Goal: Information Seeking & Learning: Learn about a topic

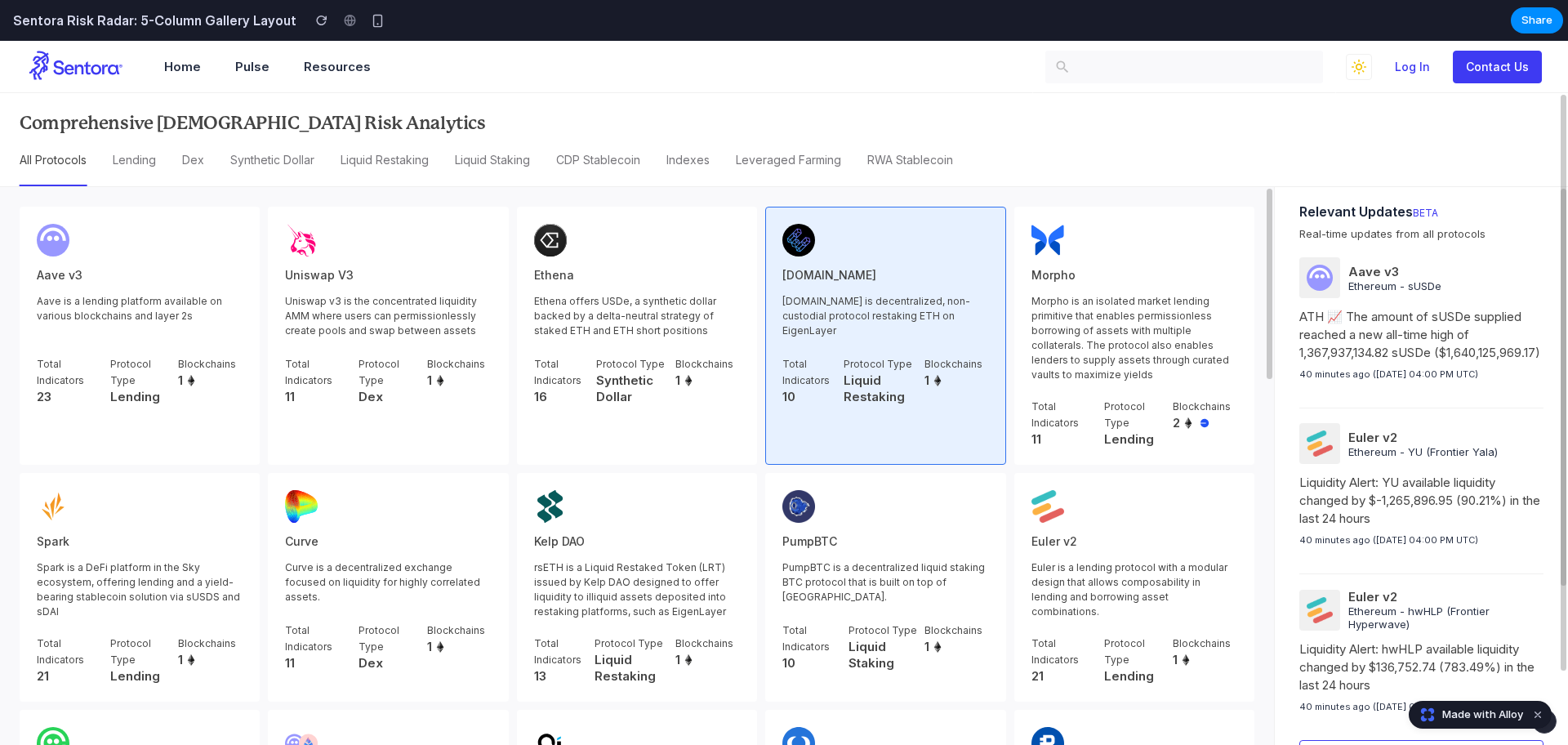
click at [791, 354] on div "[DOMAIN_NAME] [DOMAIN_NAME] is decentralized, non-custodial protocol restaking …" at bounding box center [885, 314] width 239 height 214
click at [795, 347] on div "[DOMAIN_NAME] [DOMAIN_NAME] is decentralized, non-custodial protocol restaking …" at bounding box center [885, 314] width 239 height 214
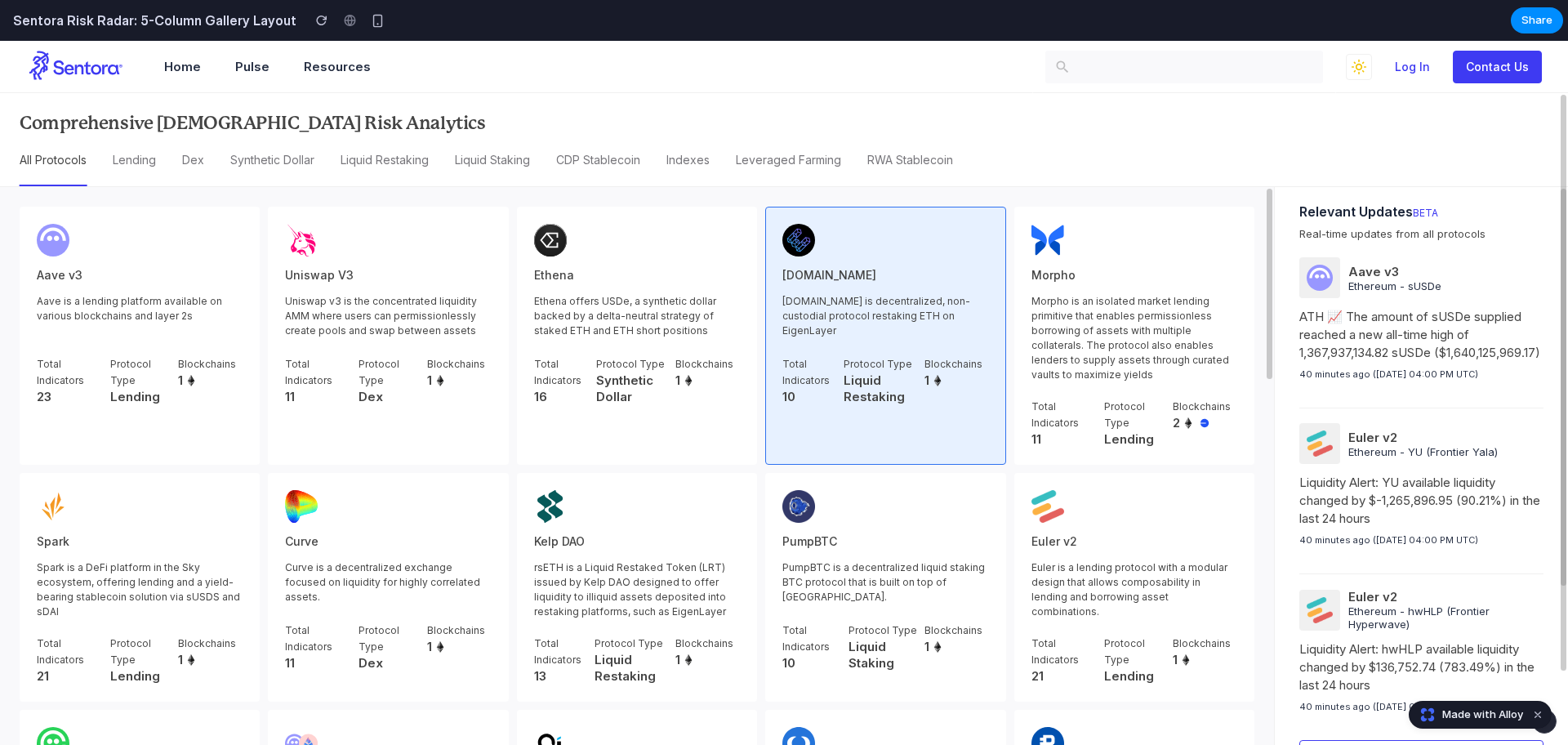
click at [793, 346] on div "[DOMAIN_NAME] [DOMAIN_NAME] is decentralized, non-custodial protocol restaking …" at bounding box center [885, 314] width 239 height 214
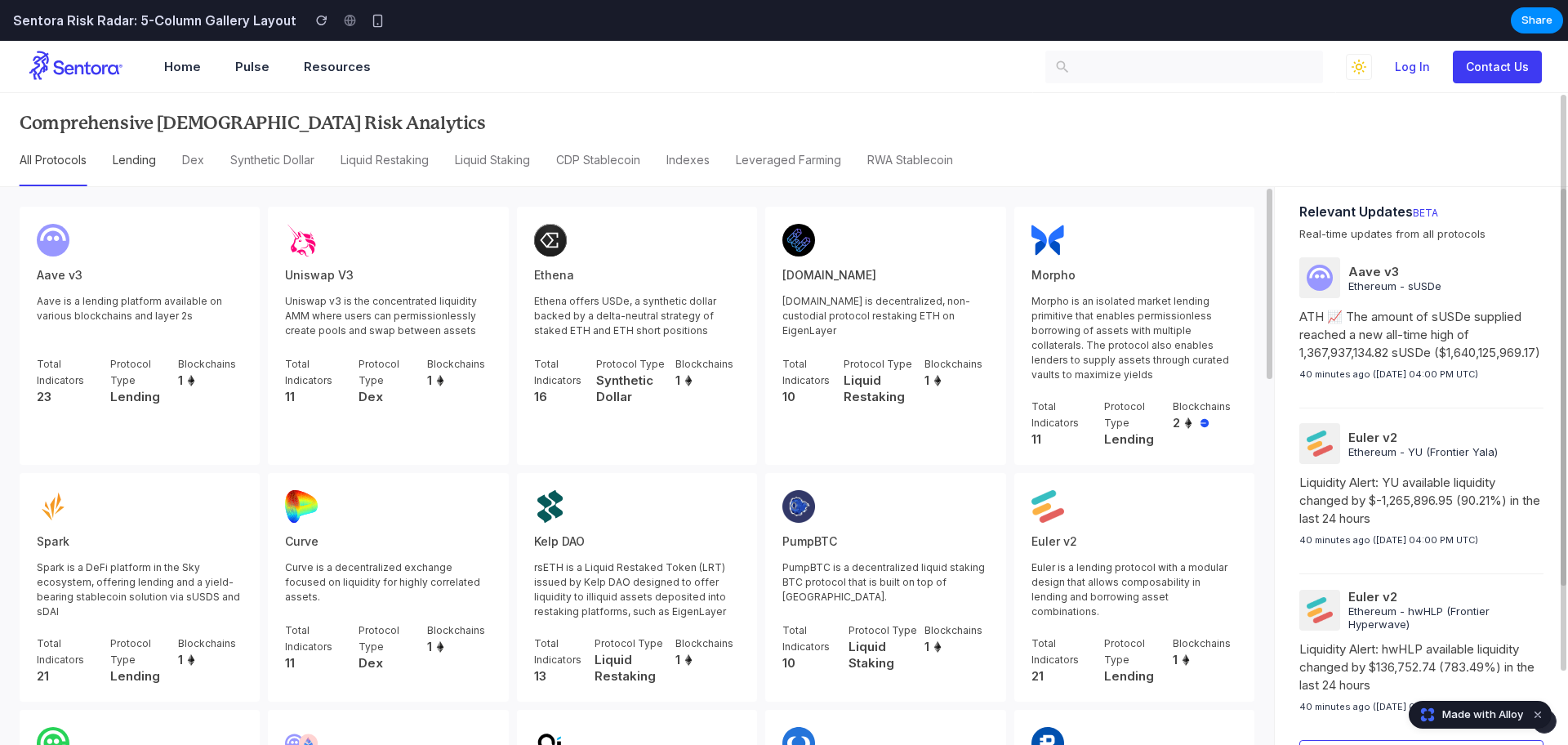
click at [130, 159] on div "Lending" at bounding box center [134, 160] width 43 height 18
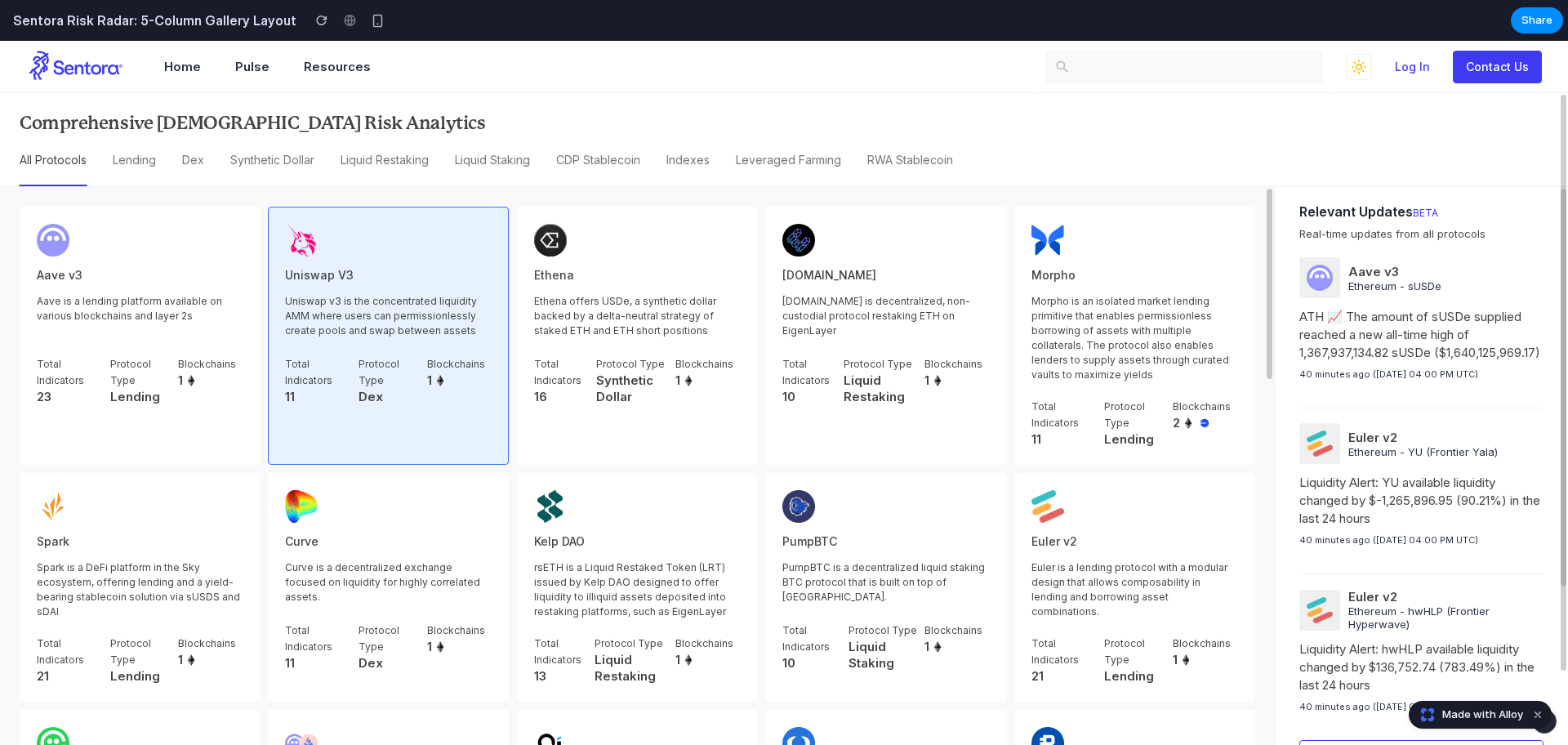
click at [417, 325] on p "Uniswap v3 is the concentrated liquidity AMM where users can permissionlessly c…" at bounding box center [388, 316] width 206 height 46
